Goal: Task Accomplishment & Management: Complete application form

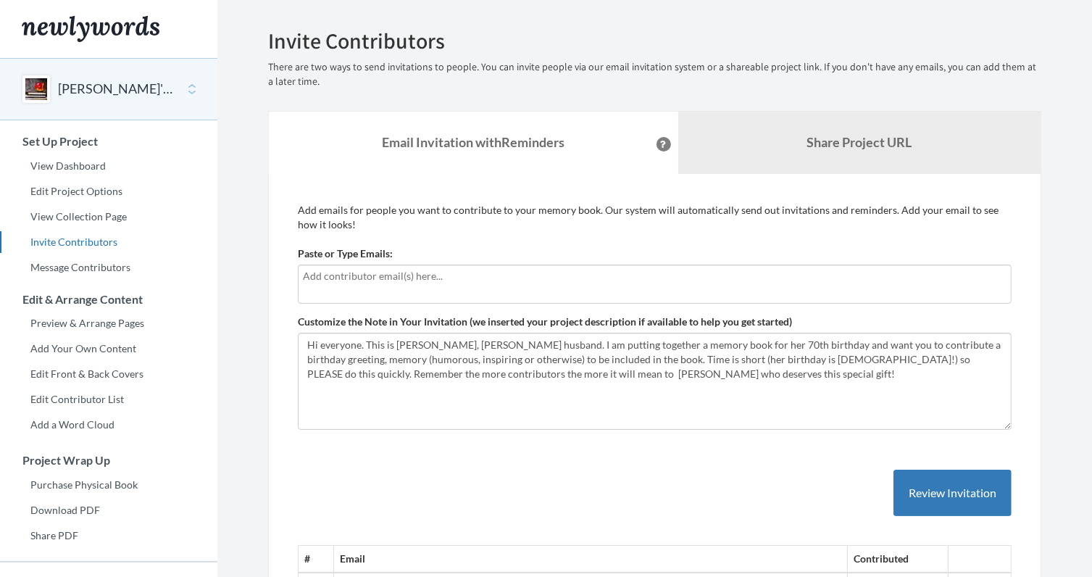
click at [306, 275] on input "text" at bounding box center [655, 276] width 704 height 16
type input "[EMAIL_ADDRESS][DOMAIN_NAME]"
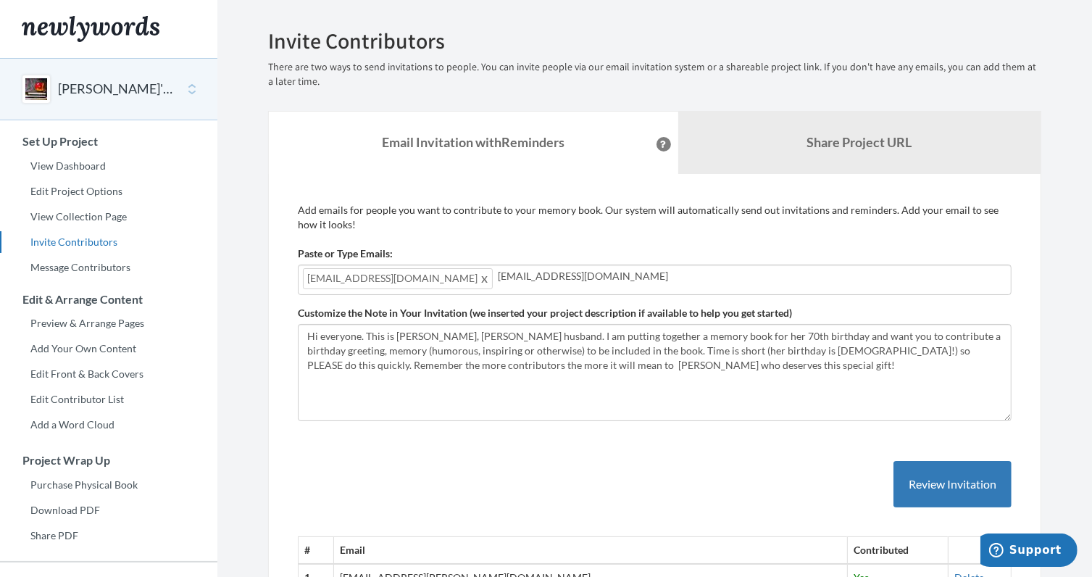
type input "[EMAIL_ADDRESS][DOMAIN_NAME]"
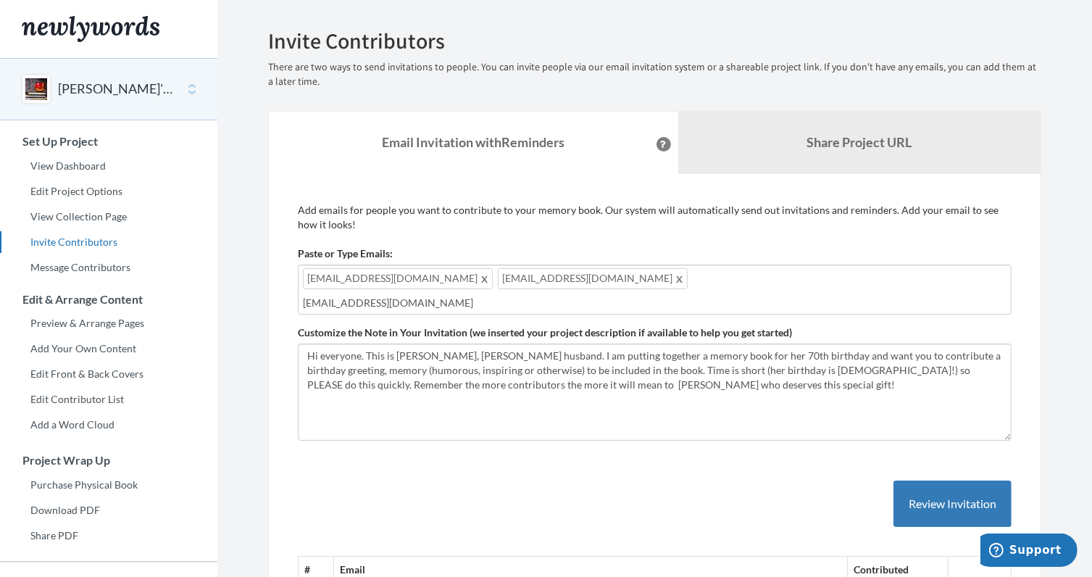
type input "[EMAIL_ADDRESS][DOMAIN_NAME]"
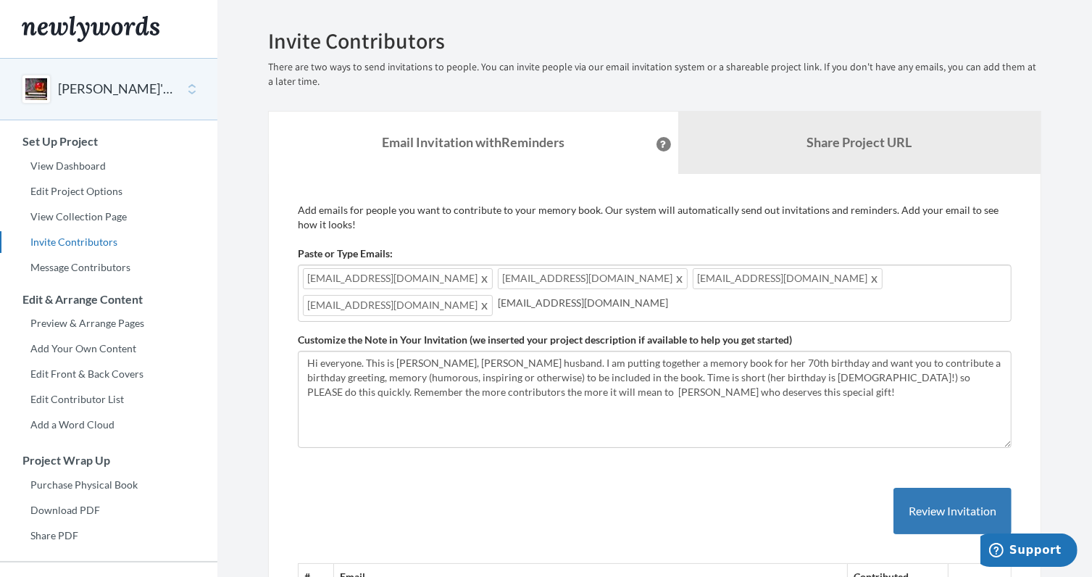
type input "[EMAIL_ADDRESS][DOMAIN_NAME]"
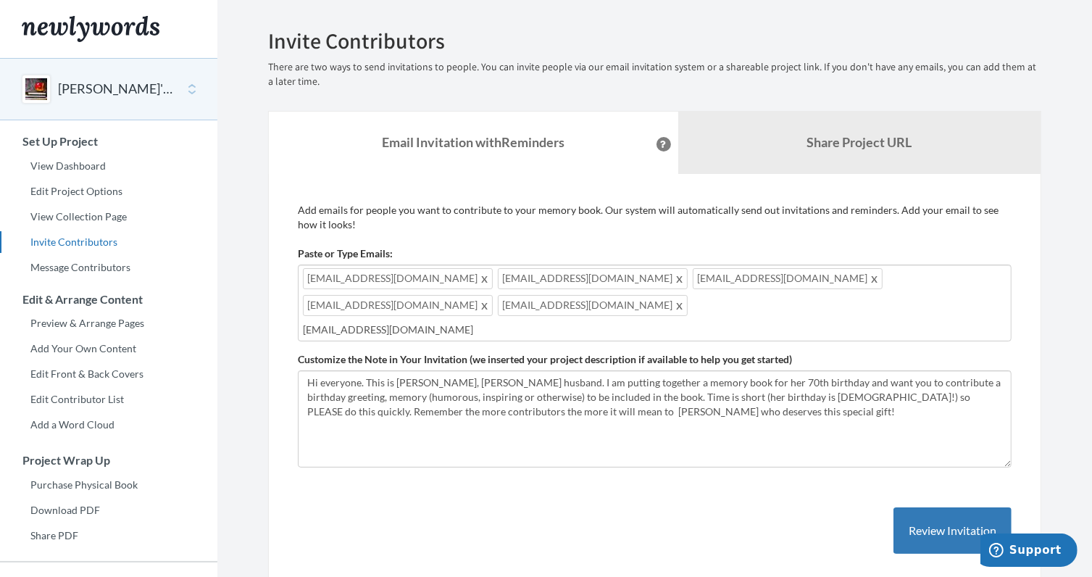
type input "[EMAIL_ADDRESS][DOMAIN_NAME]"
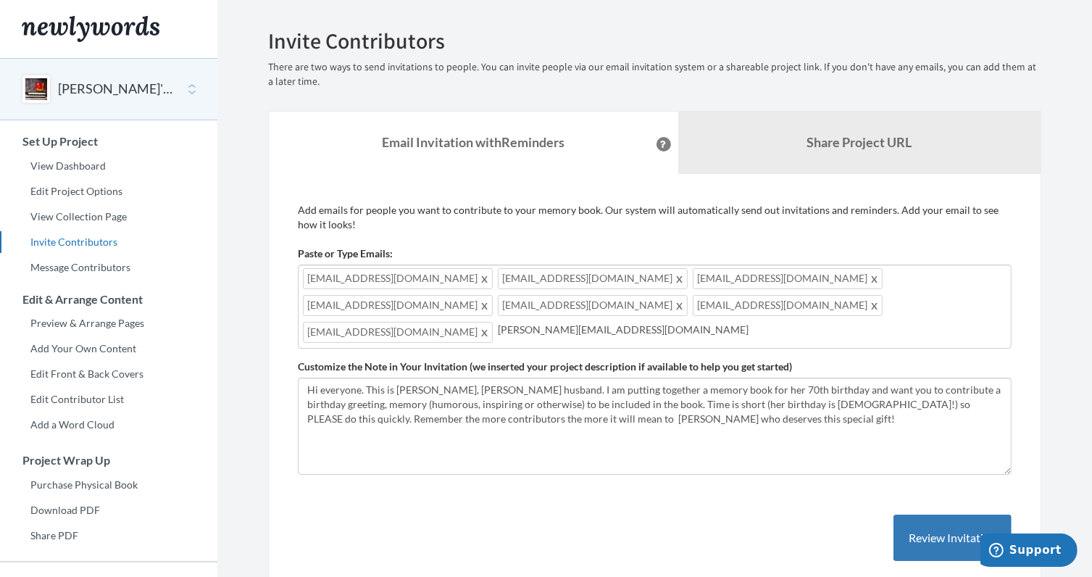
type input "[PERSON_NAME][EMAIL_ADDRESS][DOMAIN_NAME]"
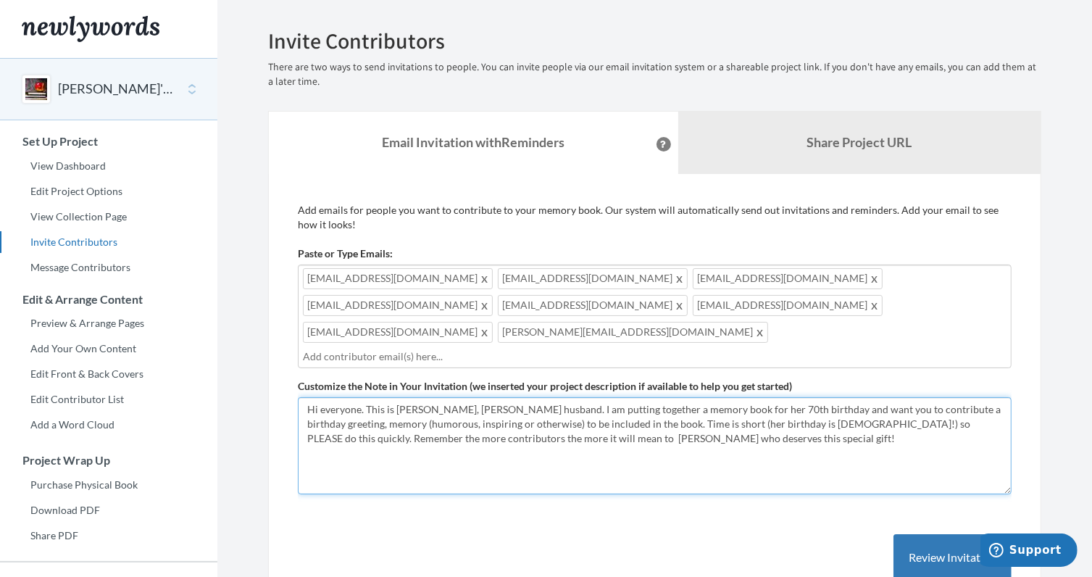
click at [690, 397] on textarea "Hi everyone. This is [PERSON_NAME], [PERSON_NAME] husband. I am putting togethe…" at bounding box center [655, 445] width 714 height 97
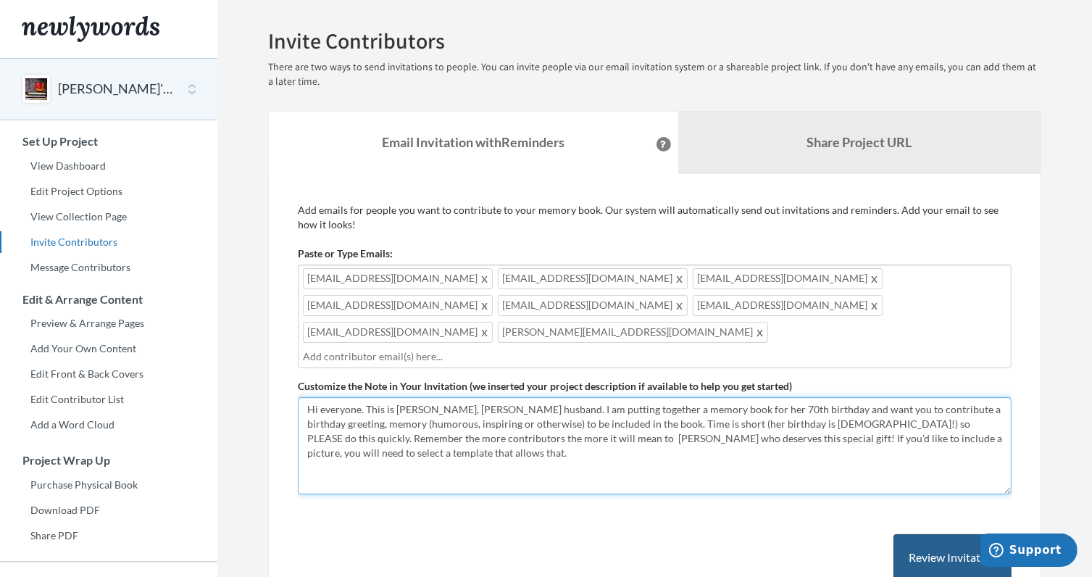
type textarea "Hi everyone. This is [PERSON_NAME], [PERSON_NAME] husband. I am putting togethe…"
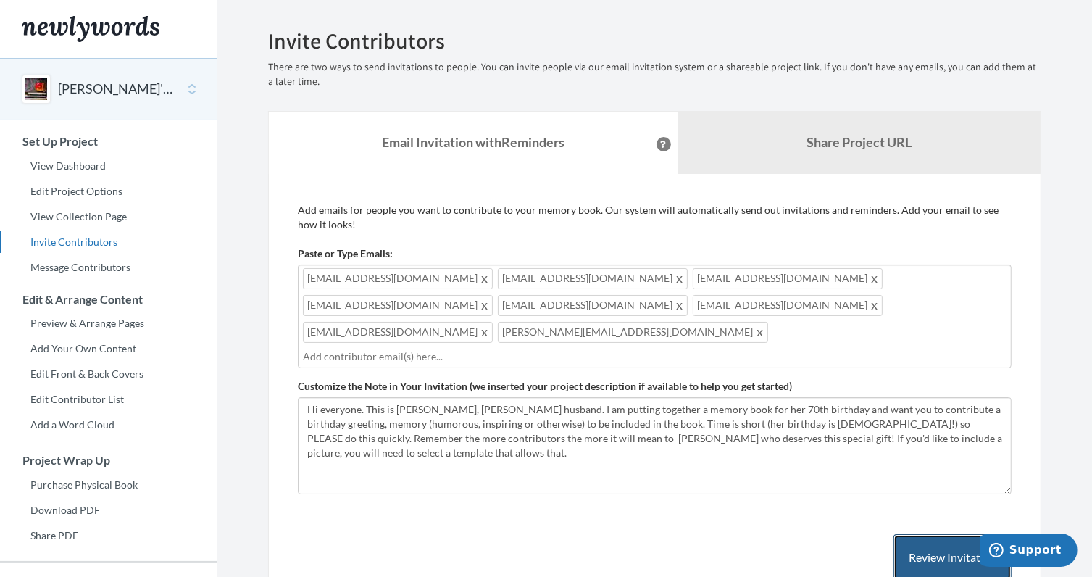
click at [935, 534] on button "Review Invitation" at bounding box center [952, 557] width 118 height 47
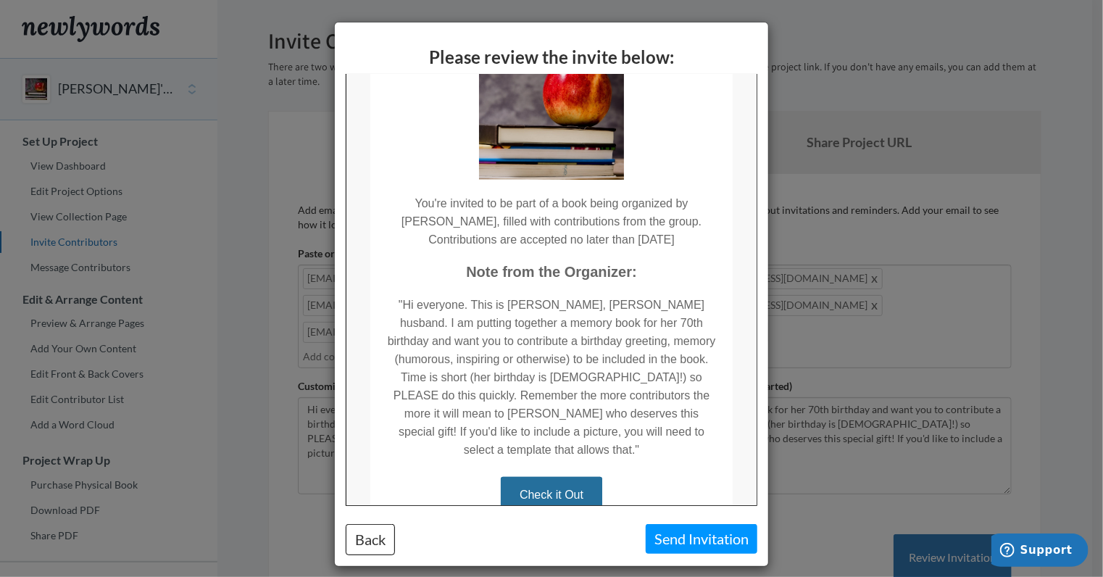
scroll to position [148, 0]
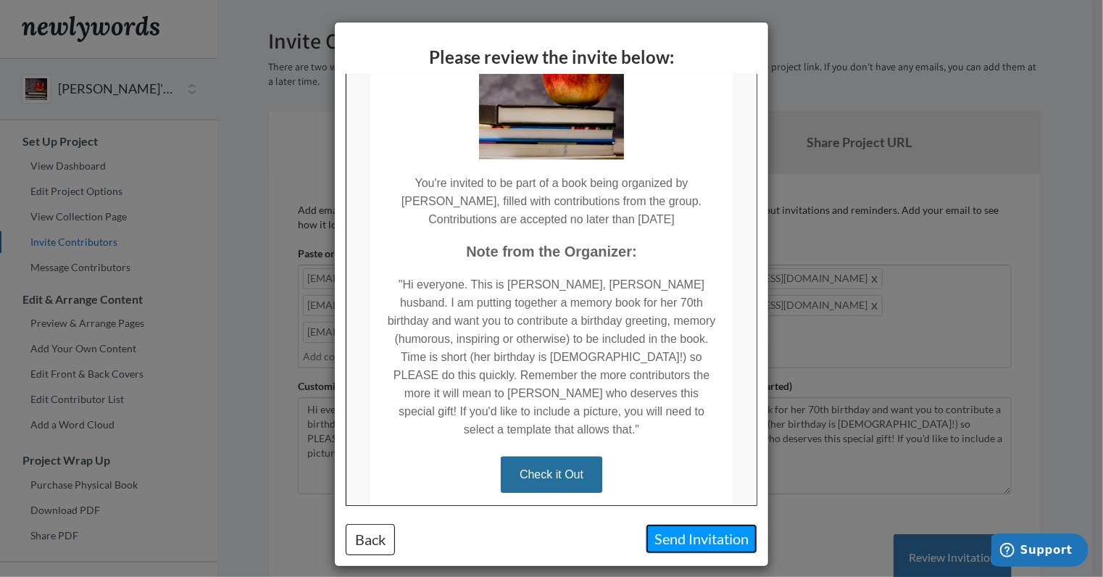
click at [685, 541] on button "Send Invitation" at bounding box center [702, 539] width 112 height 30
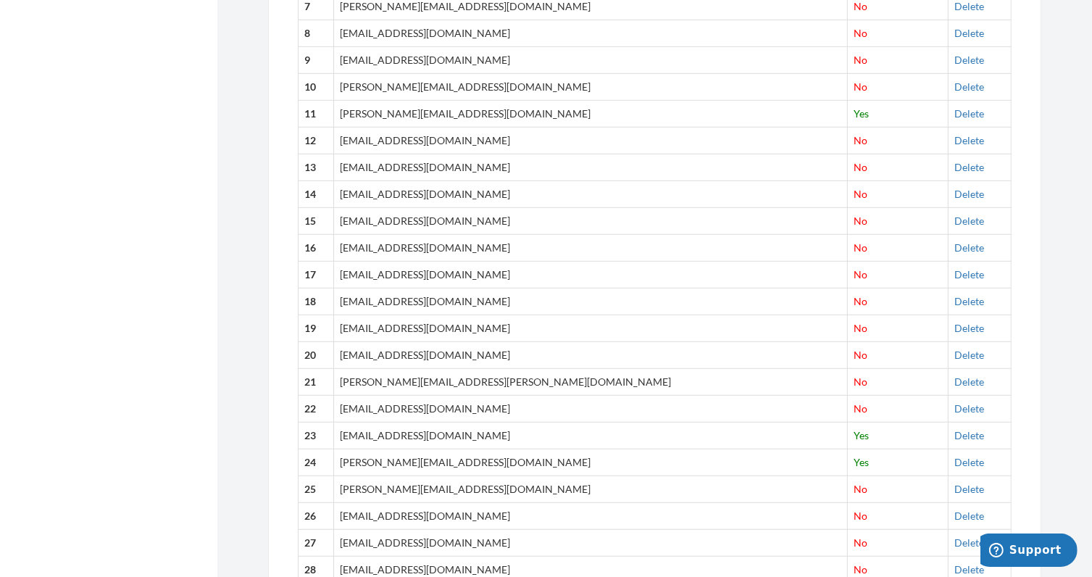
scroll to position [854, 0]
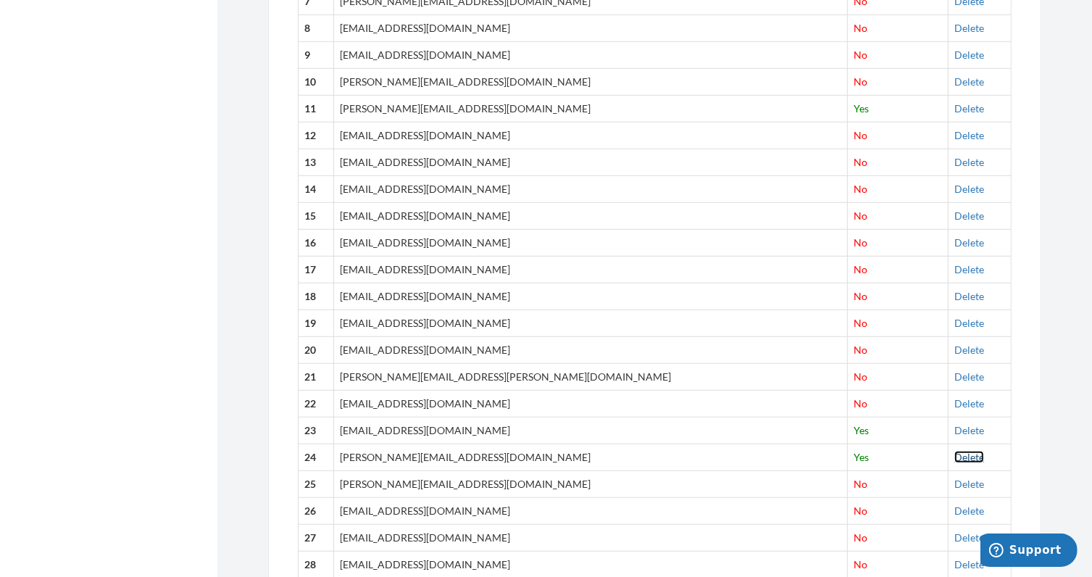
click at [954, 451] on link "Delete" at bounding box center [969, 457] width 30 height 12
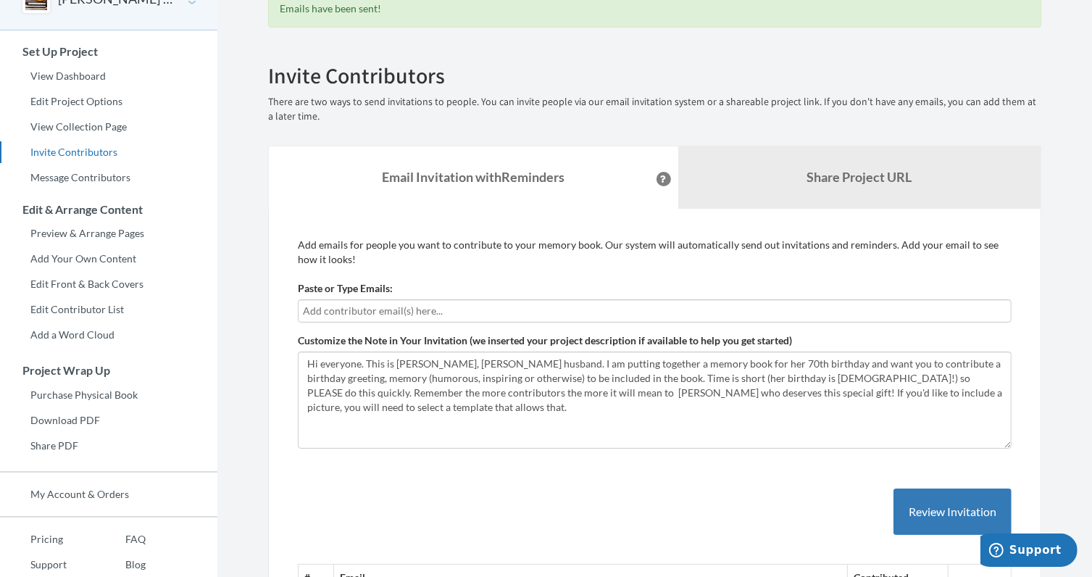
scroll to position [0, 0]
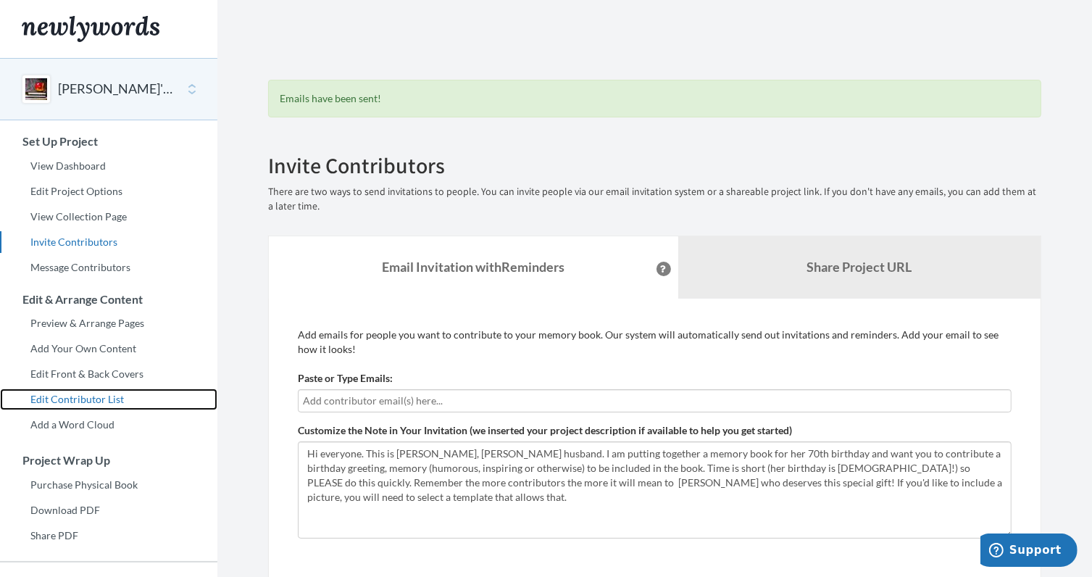
click at [99, 400] on link "Edit Contributor List" at bounding box center [108, 399] width 217 height 22
